Goal: Task Accomplishment & Management: Manage account settings

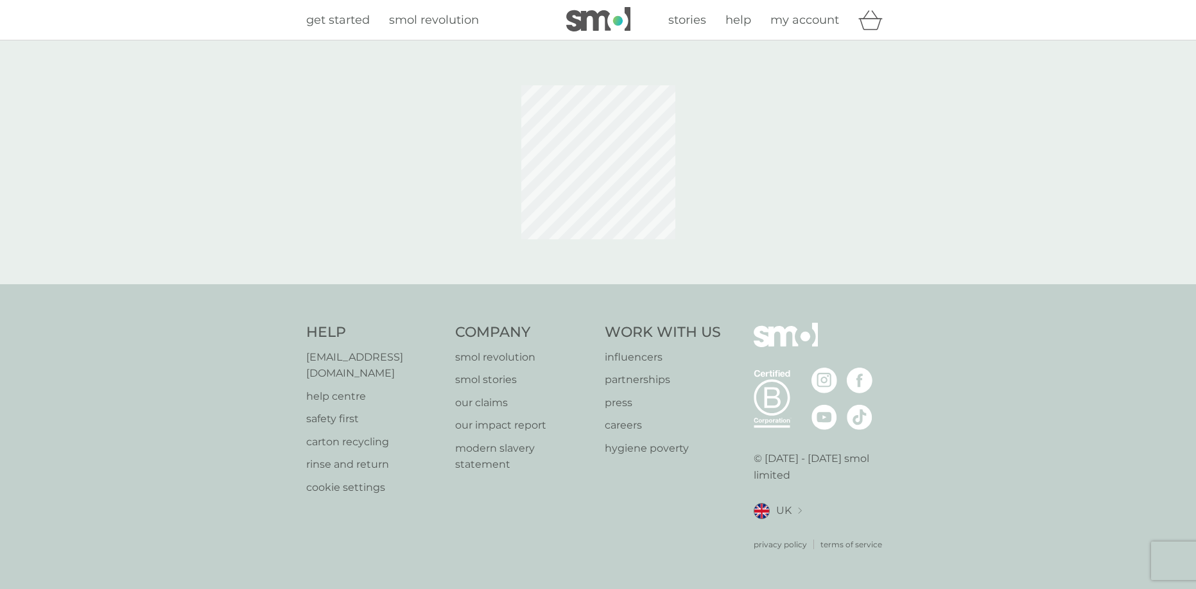
click at [819, 17] on span "my account" at bounding box center [804, 20] width 69 height 14
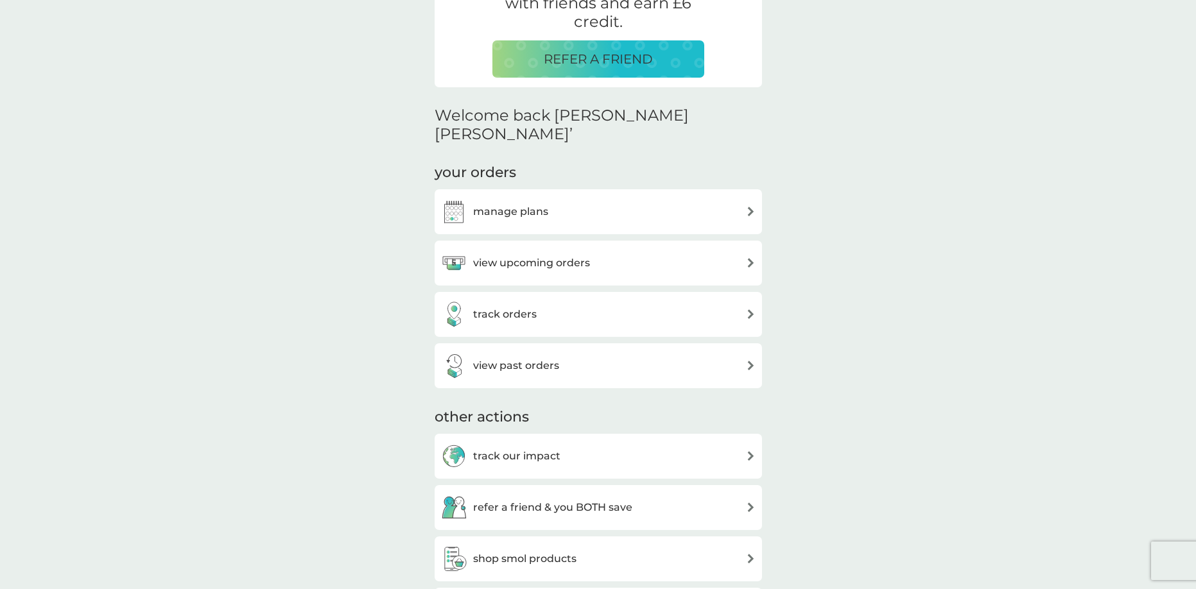
scroll to position [291, 0]
click at [687, 198] on div "manage plans" at bounding box center [598, 211] width 314 height 26
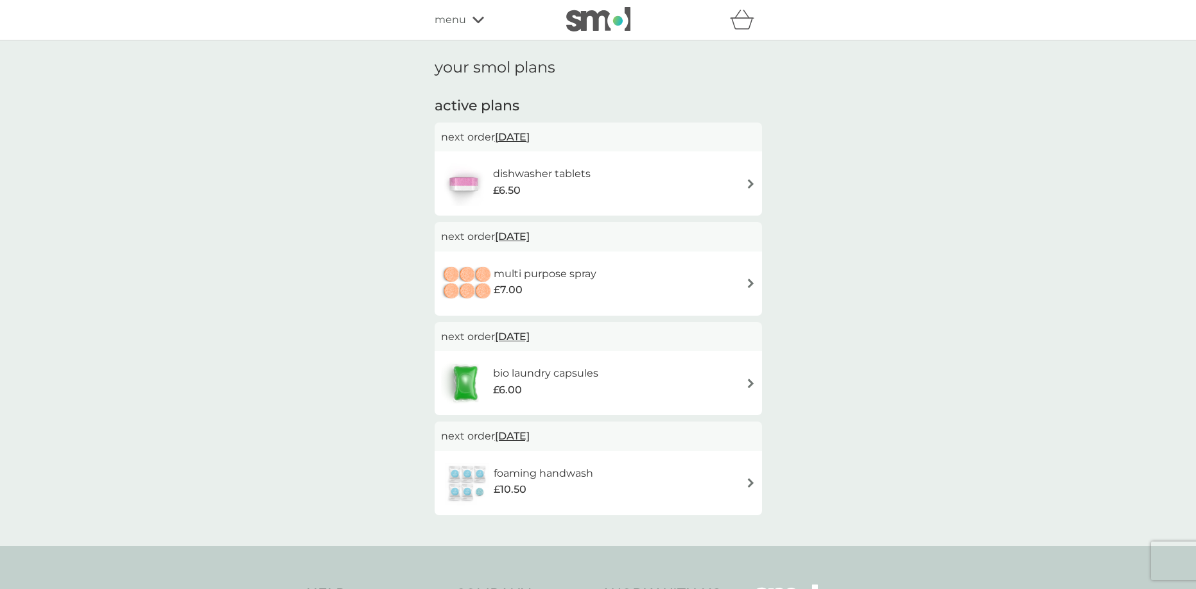
click at [727, 183] on div "dishwasher tablets £6.50" at bounding box center [598, 183] width 314 height 45
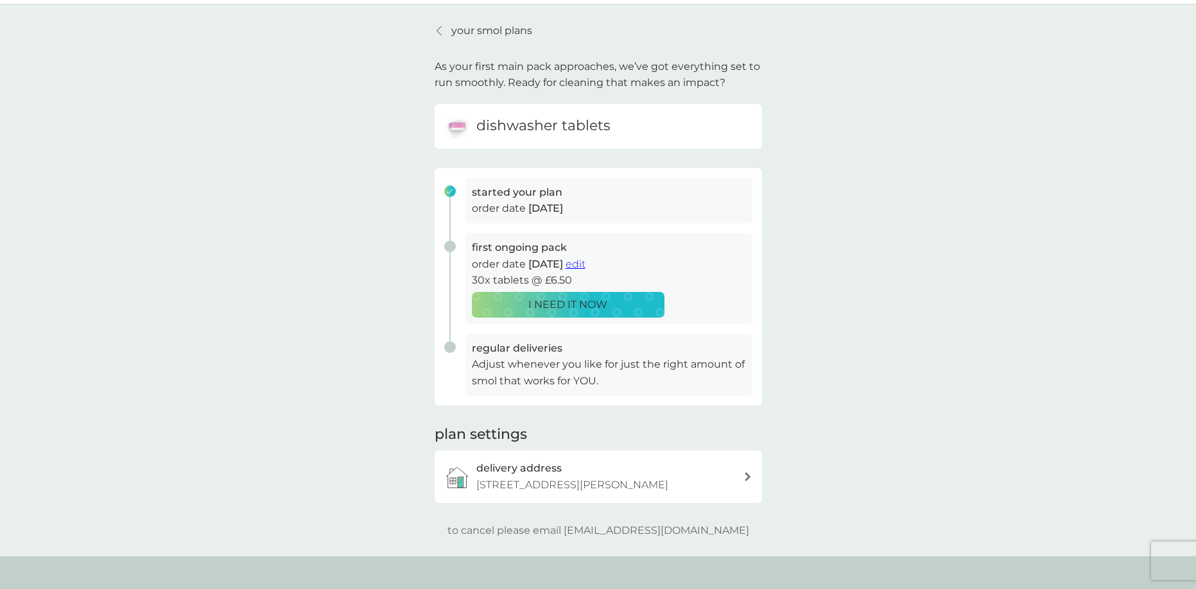
scroll to position [37, 0]
click at [717, 477] on div "delivery address [STREET_ADDRESS][PERSON_NAME]" at bounding box center [609, 475] width 267 height 33
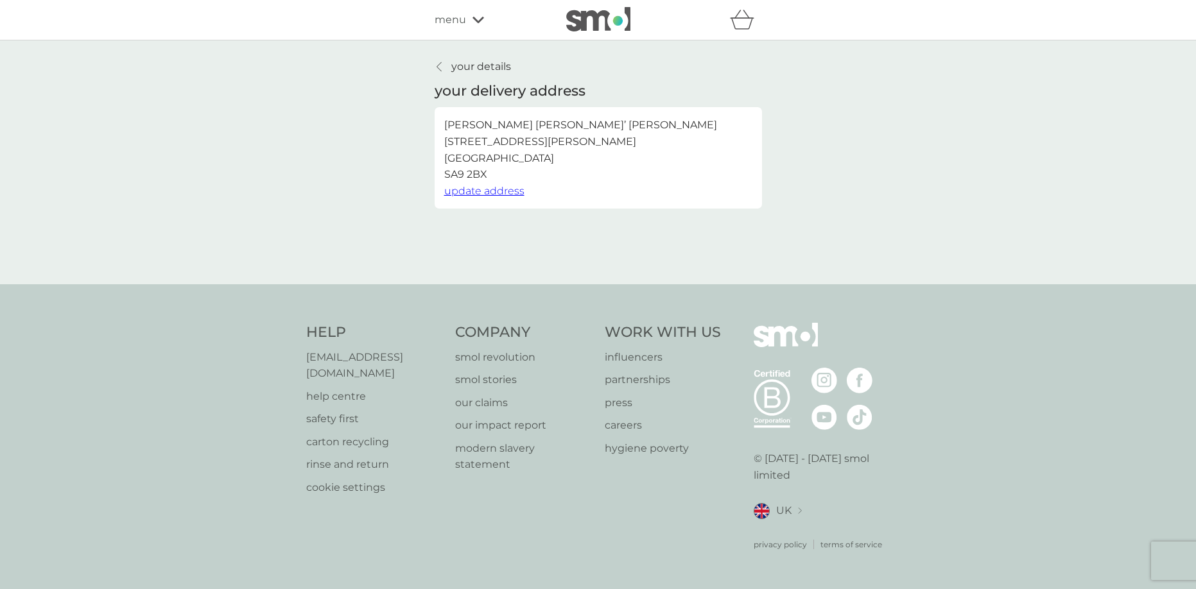
click at [440, 65] on icon at bounding box center [438, 67] width 5 height 10
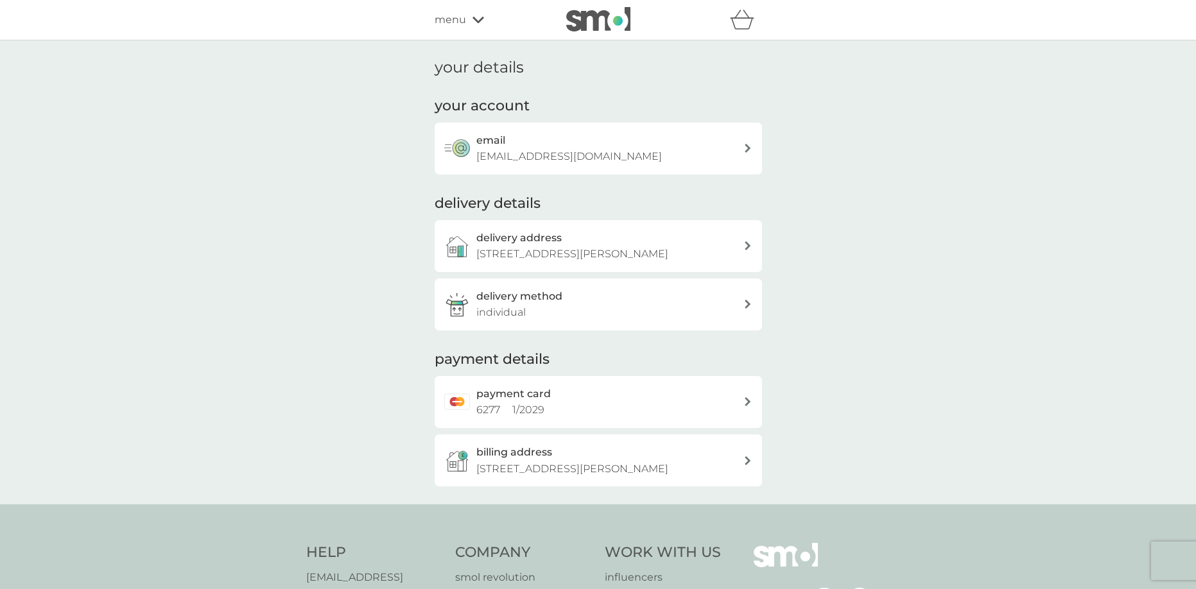
click at [467, 19] on div "menu" at bounding box center [488, 20] width 109 height 17
